Goal: Book appointment/travel/reservation

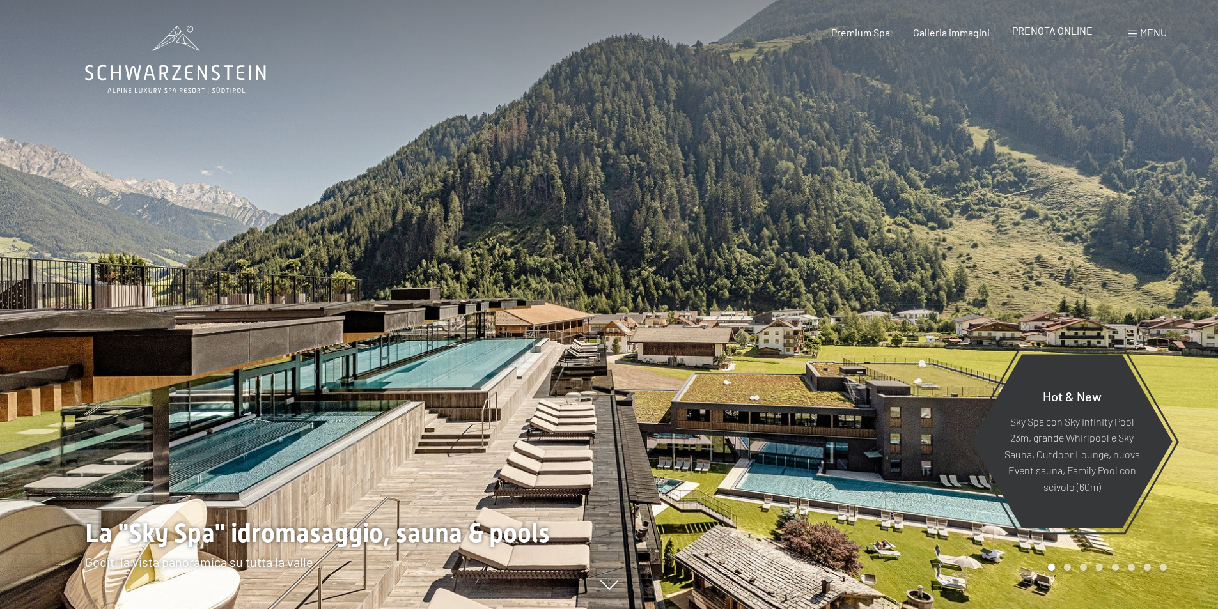
click at [1069, 31] on span "PRENOTA ONLINE" at bounding box center [1052, 30] width 81 height 12
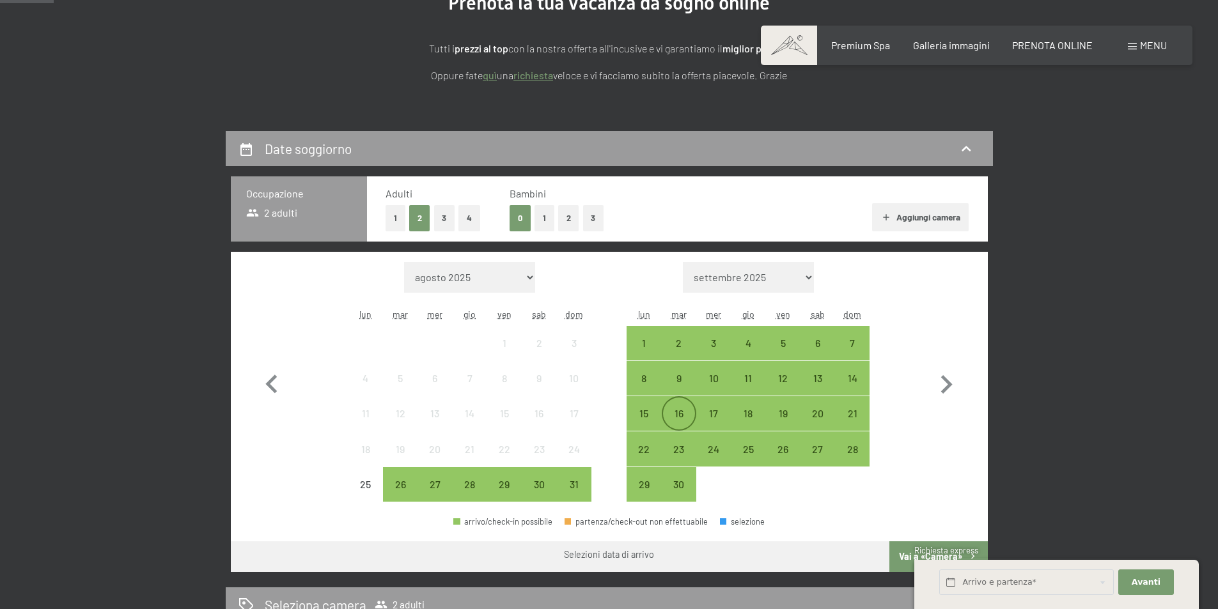
scroll to position [192, 0]
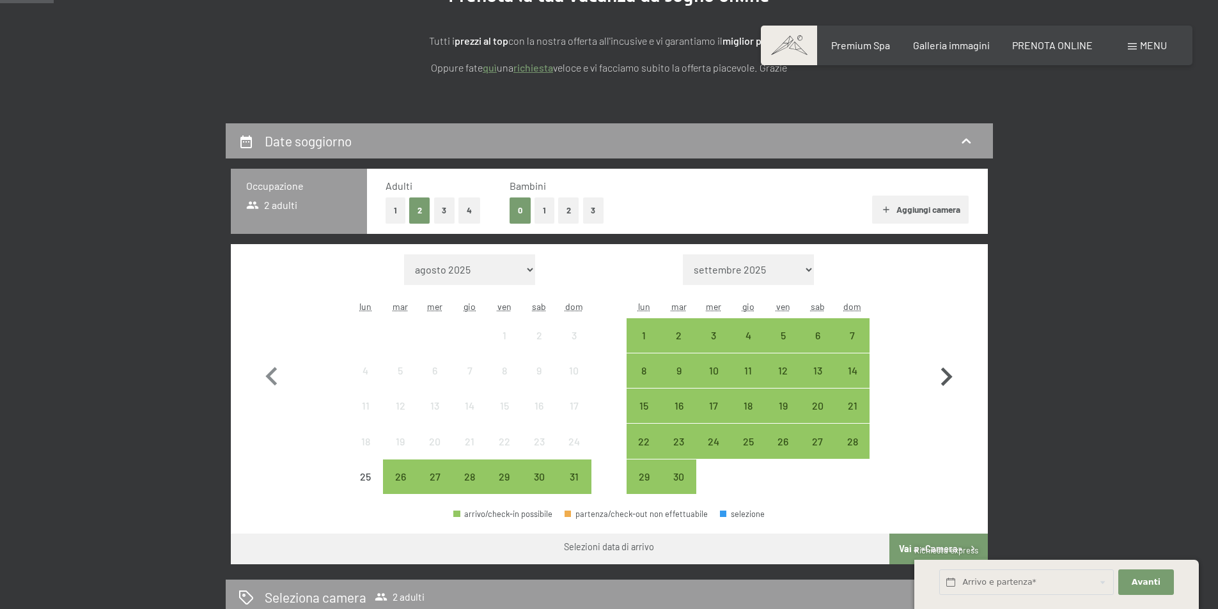
click at [953, 378] on icon "button" at bounding box center [946, 377] width 37 height 37
select select "2025-09-01"
select select "2025-10-01"
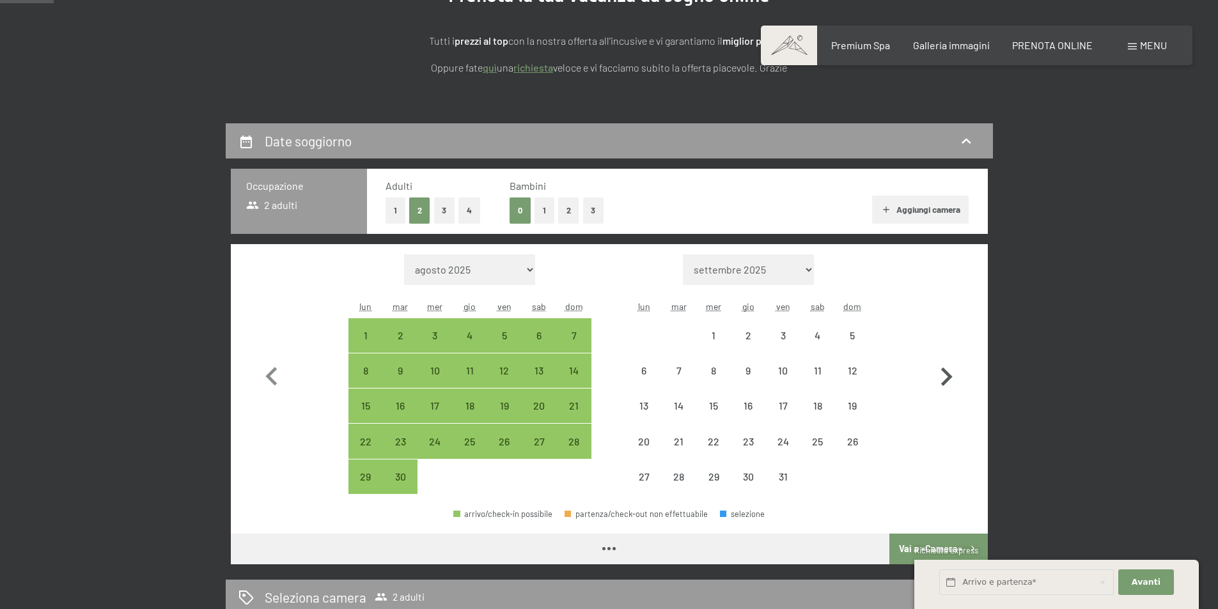
select select "2025-09-01"
select select "2025-10-01"
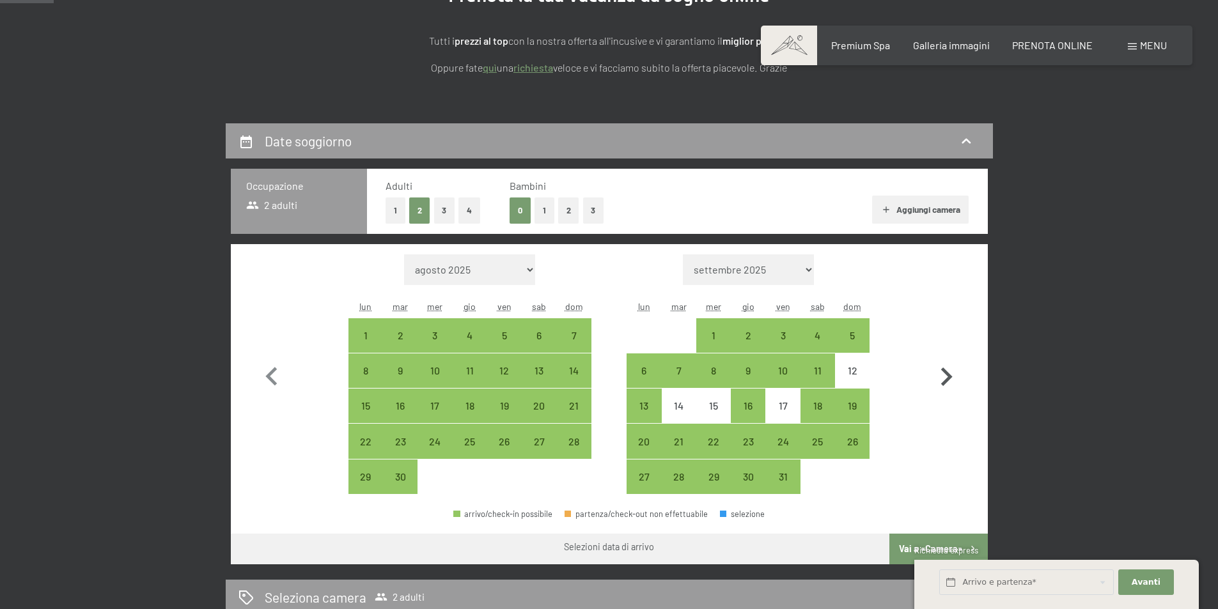
click at [949, 379] on icon "button" at bounding box center [947, 377] width 12 height 19
select select "2025-10-01"
select select "2025-11-01"
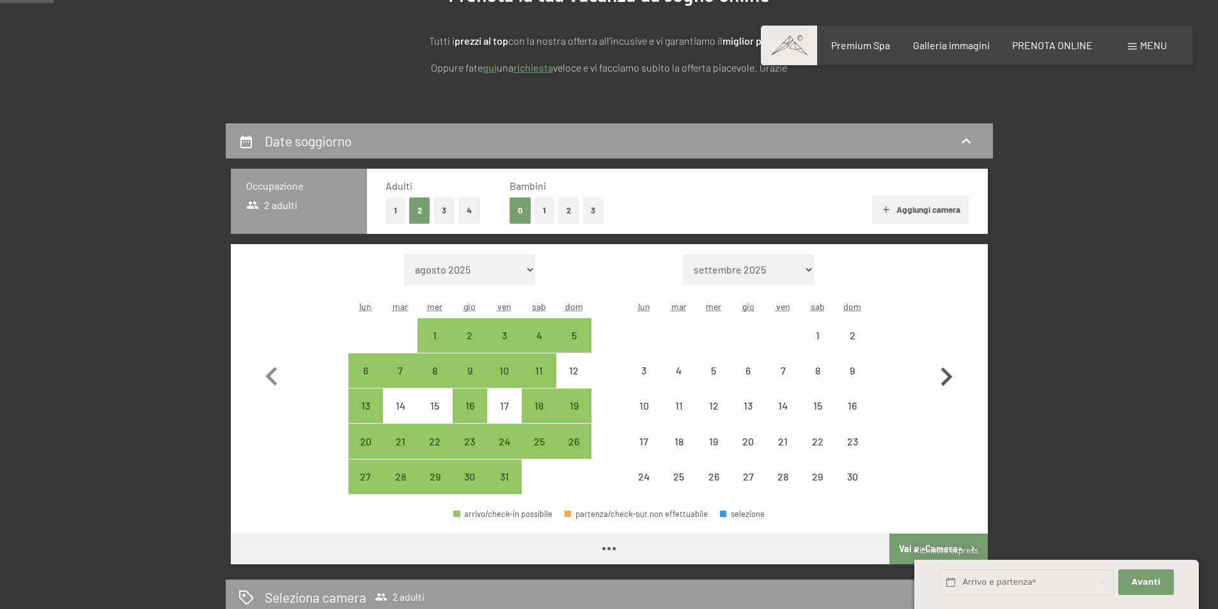
select select "2025-10-01"
select select "2025-11-01"
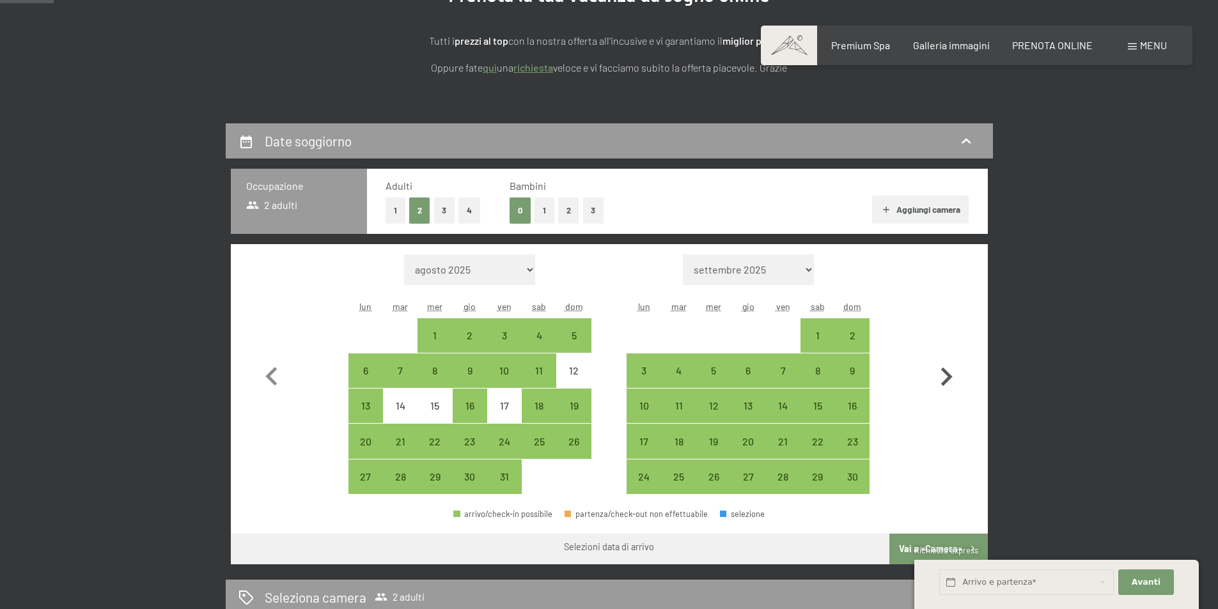
click at [949, 379] on icon "button" at bounding box center [947, 377] width 12 height 19
select select "2025-11-01"
select select "2025-12-01"
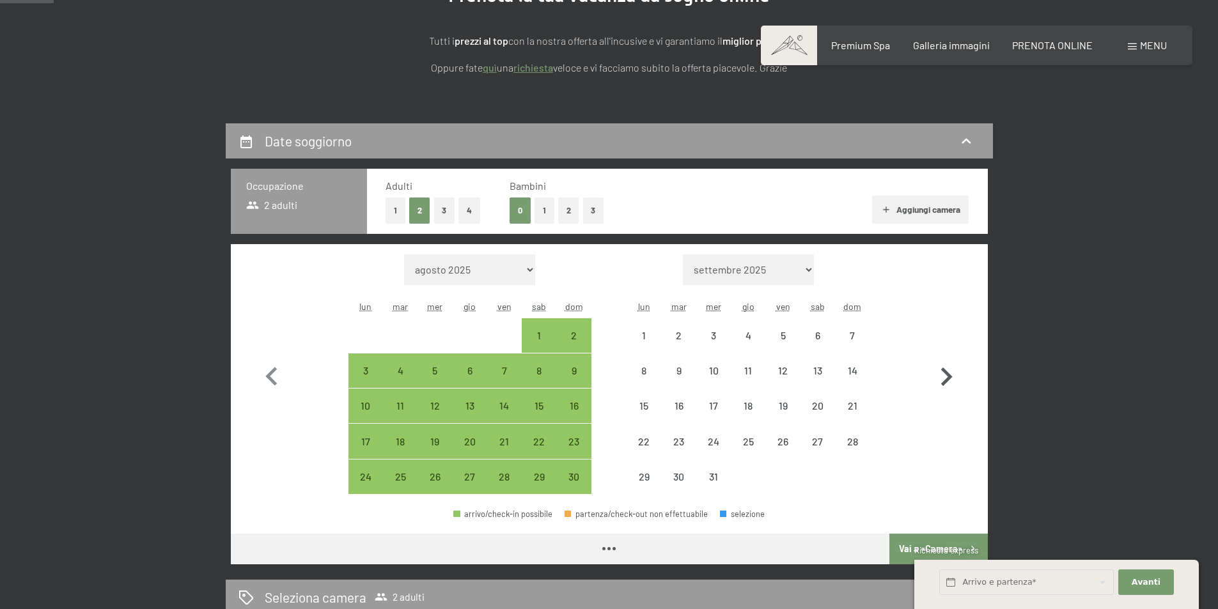
select select "2025-11-01"
select select "2025-12-01"
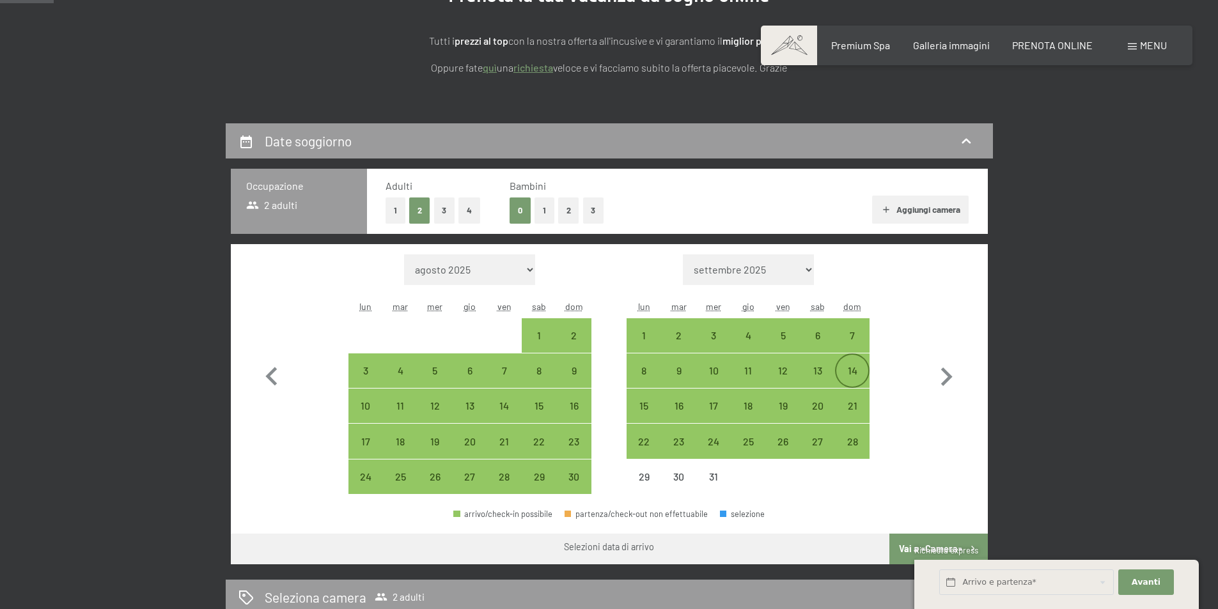
click at [854, 366] on div "14" at bounding box center [852, 382] width 32 height 32
select select "2025-11-01"
select select "2025-12-01"
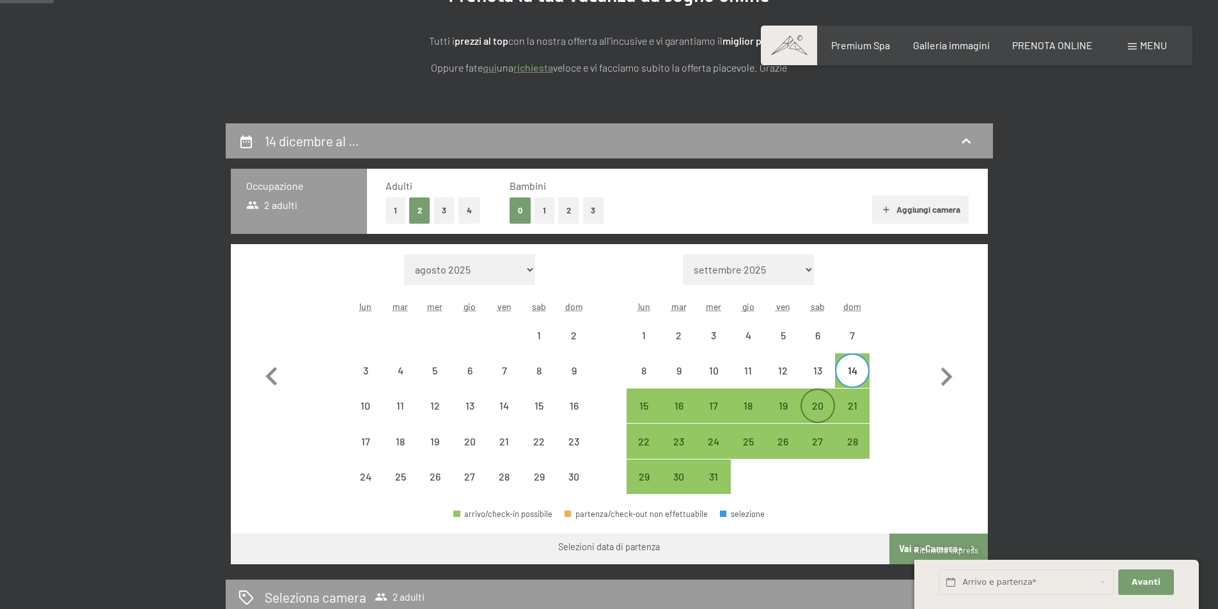
click at [813, 405] on div "20" at bounding box center [818, 417] width 32 height 32
select select "2025-11-01"
select select "2025-12-01"
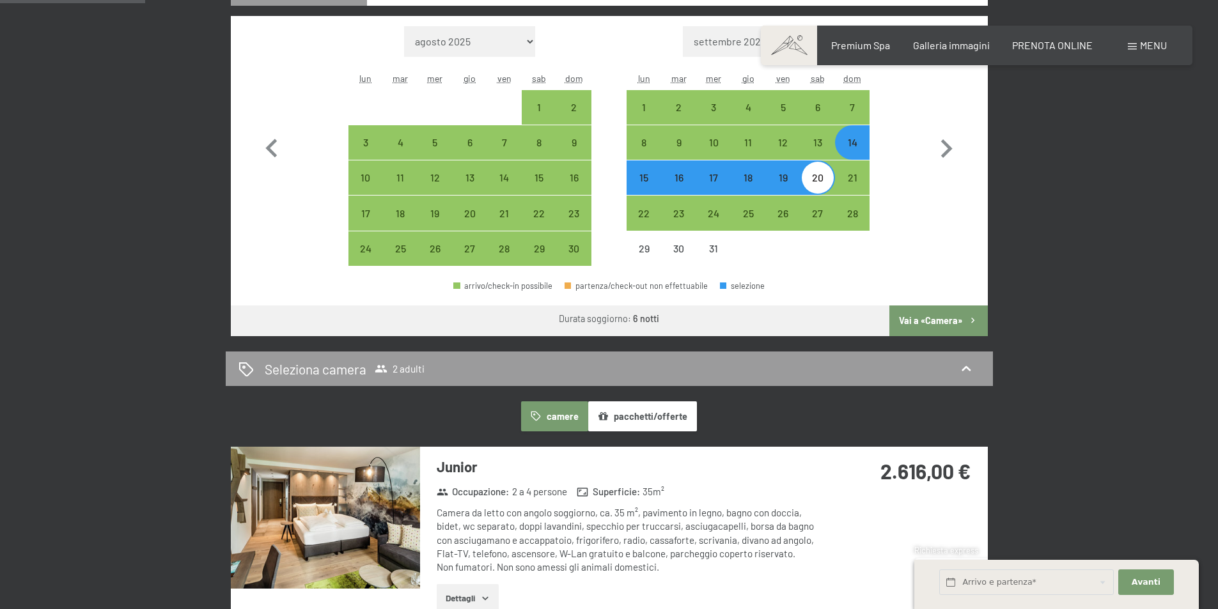
scroll to position [448, 0]
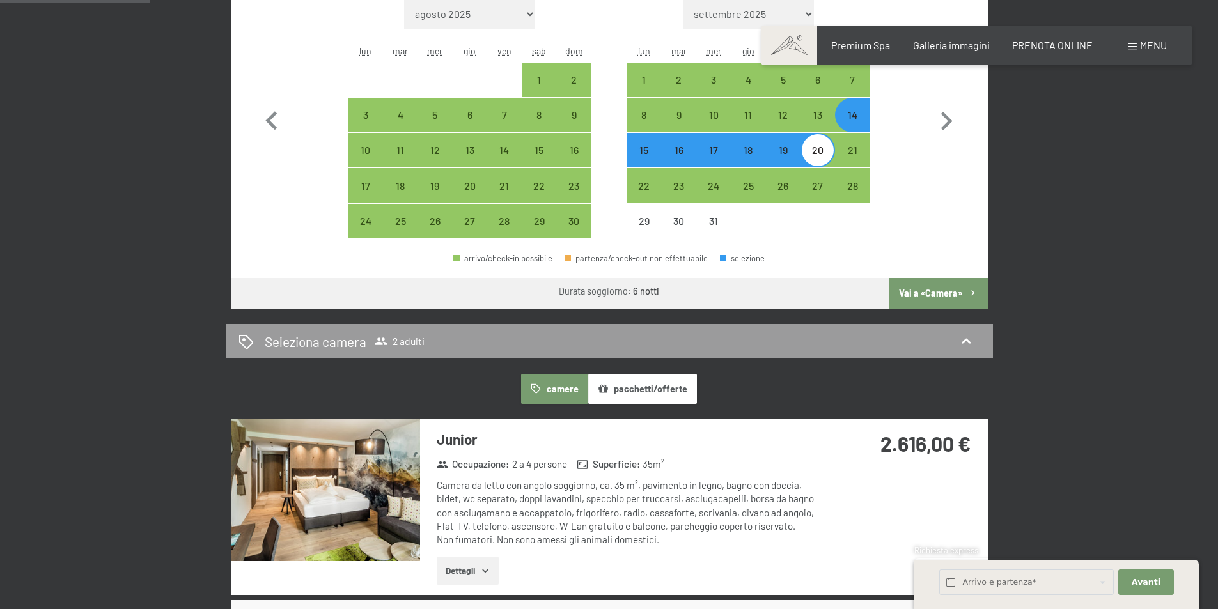
click at [846, 118] on div "14" at bounding box center [852, 126] width 32 height 32
select select "2025-11-01"
select select "2025-12-01"
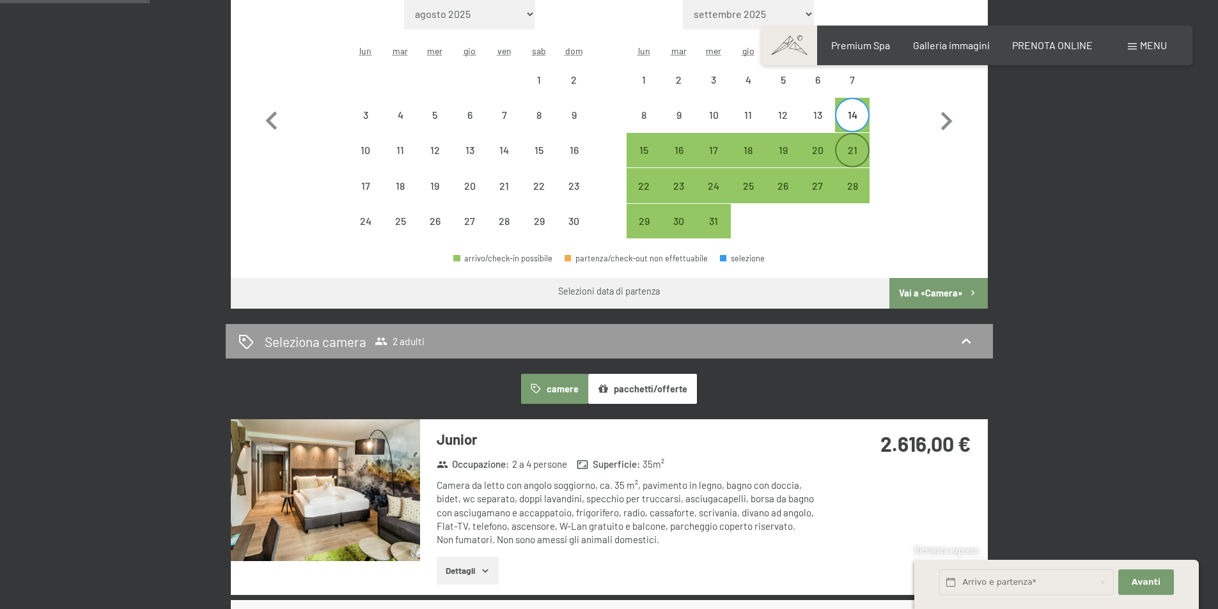
click at [855, 150] on div "21" at bounding box center [852, 161] width 32 height 32
select select "2025-11-01"
select select "2025-12-01"
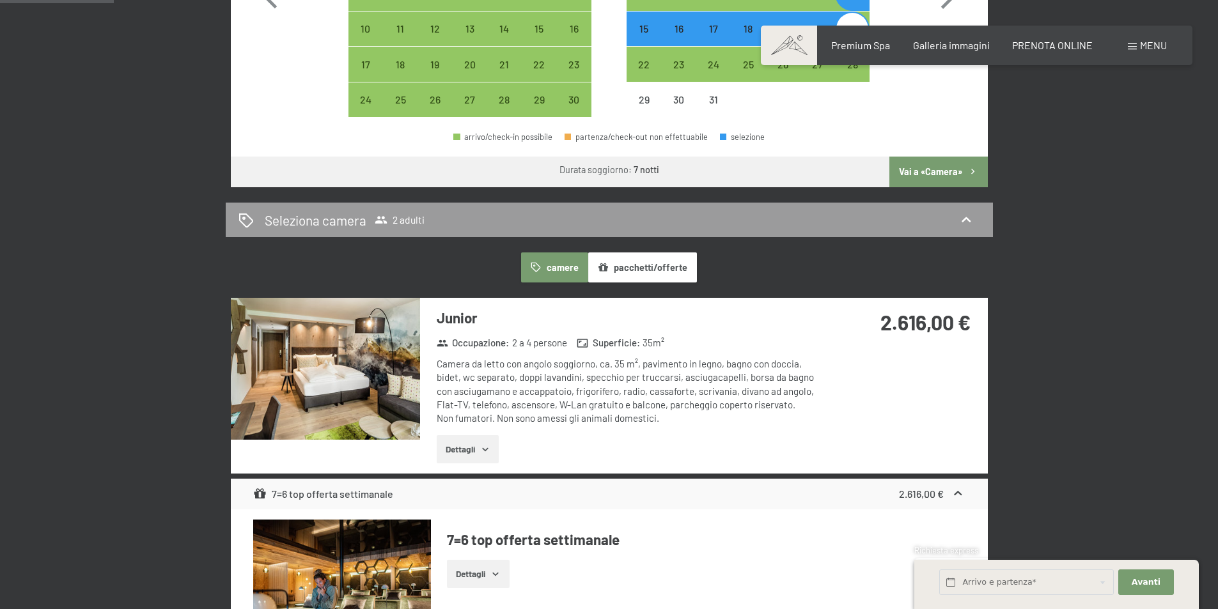
scroll to position [575, 0]
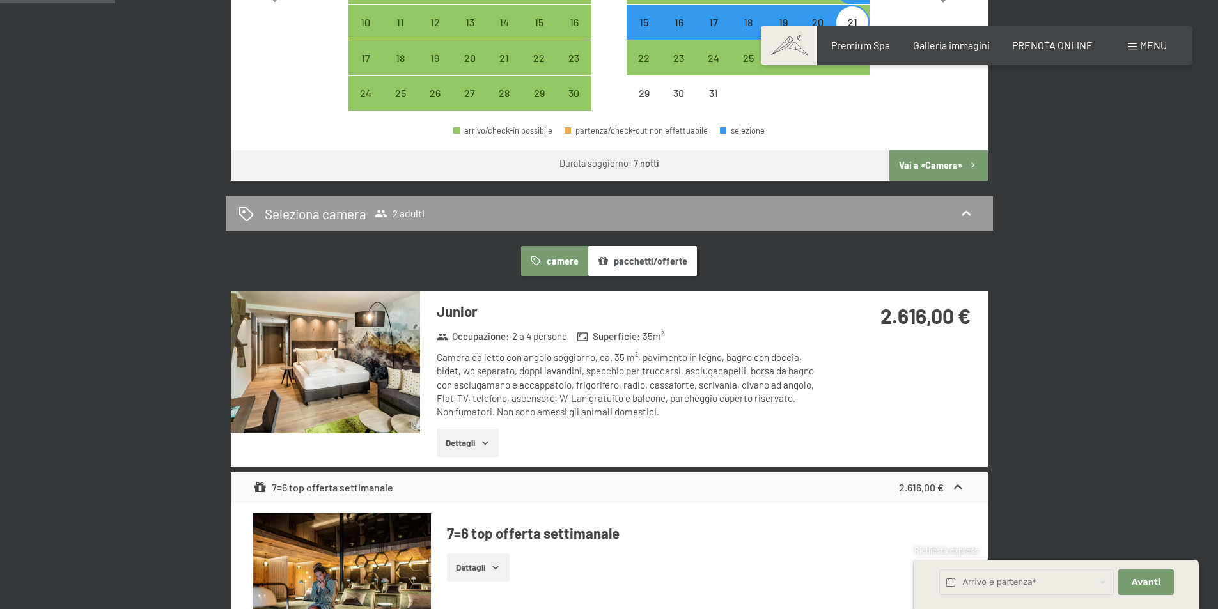
click at [469, 453] on button "Dettagli" at bounding box center [468, 443] width 62 height 28
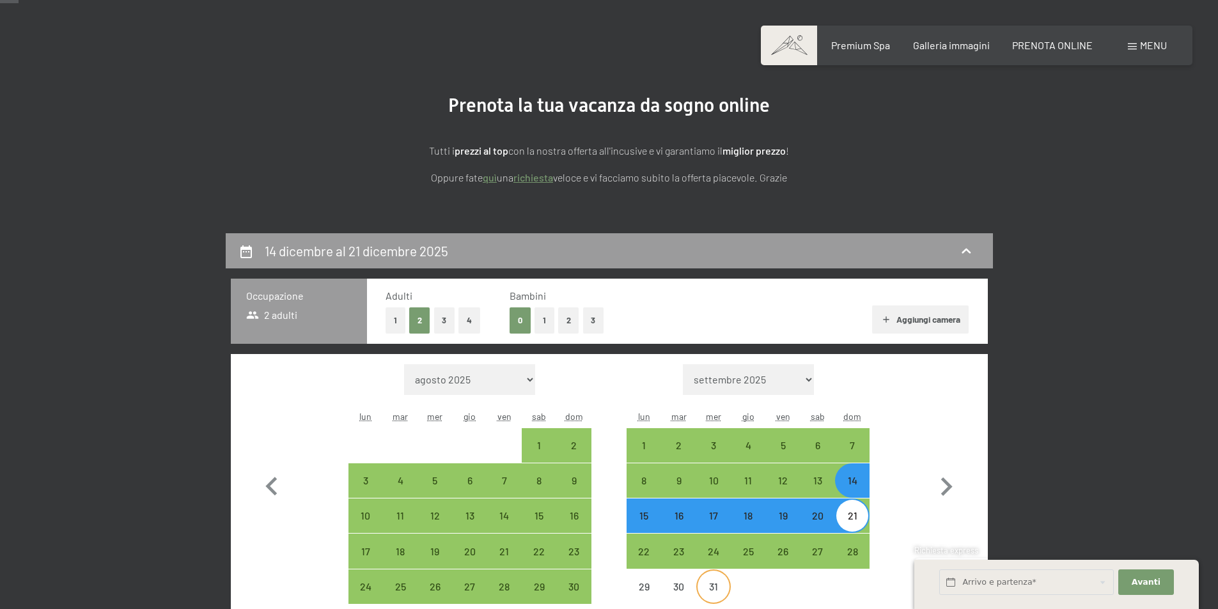
scroll to position [64, 0]
